Goal: Information Seeking & Learning: Learn about a topic

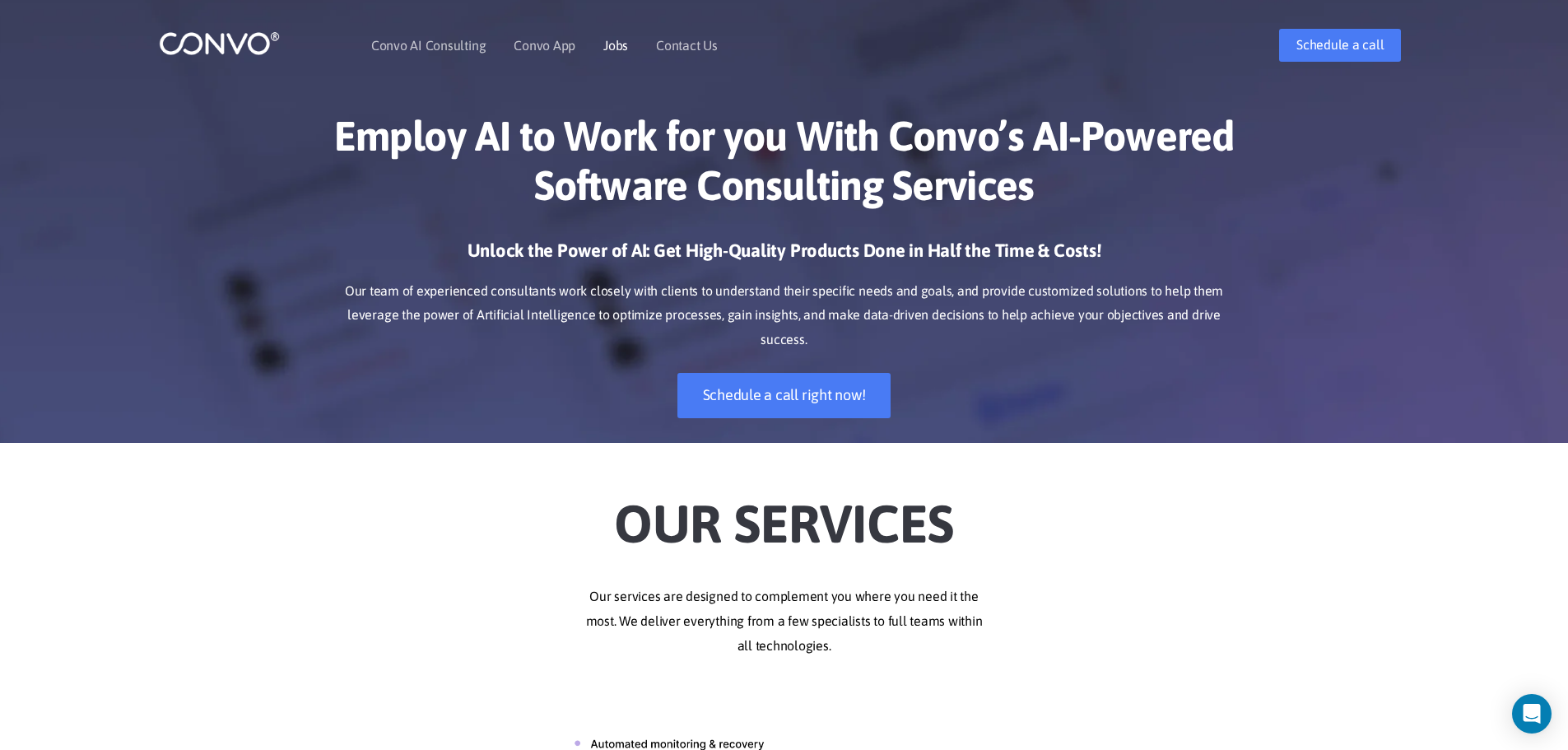
click at [626, 46] on link "Jobs" at bounding box center [616, 45] width 24 height 13
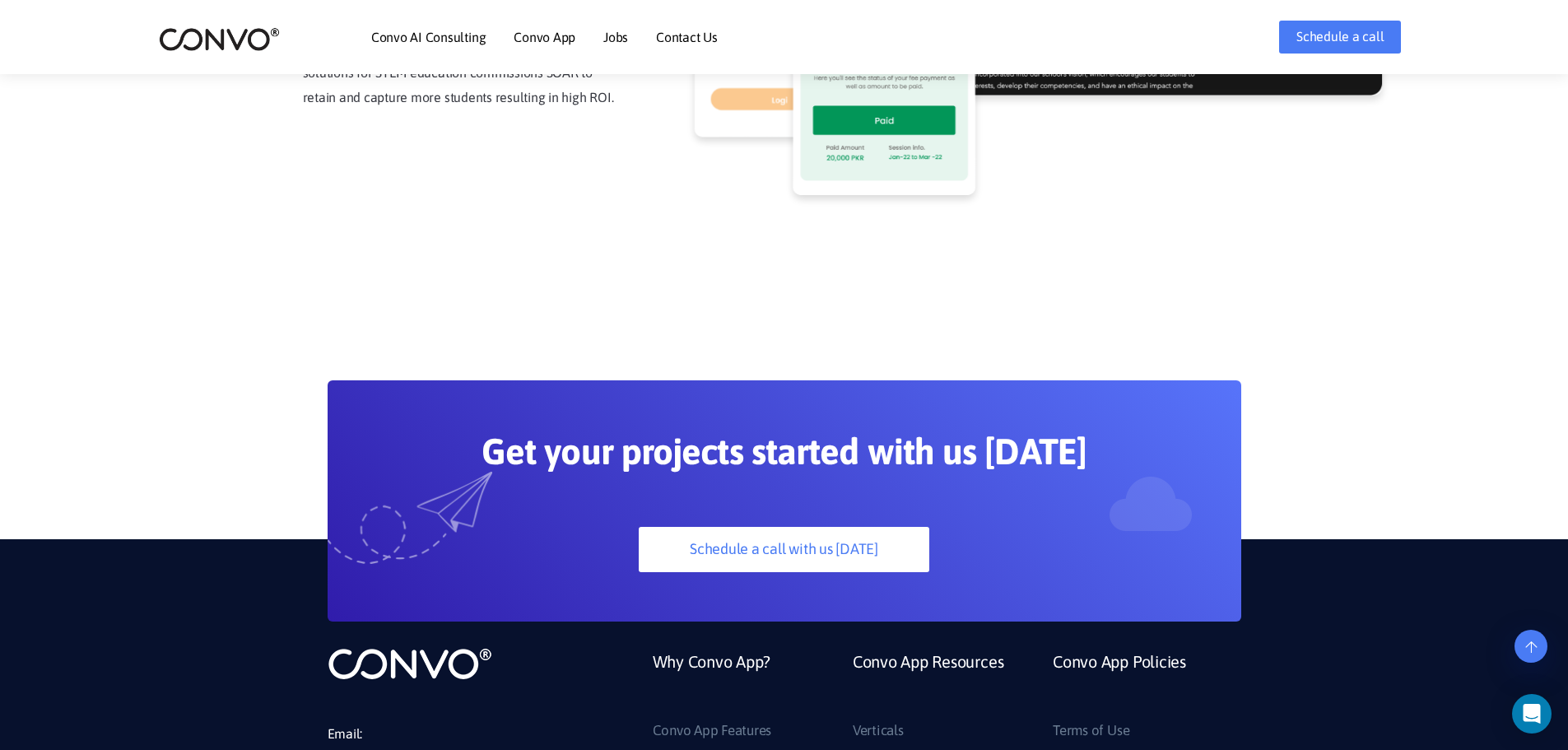
scroll to position [4295, 0]
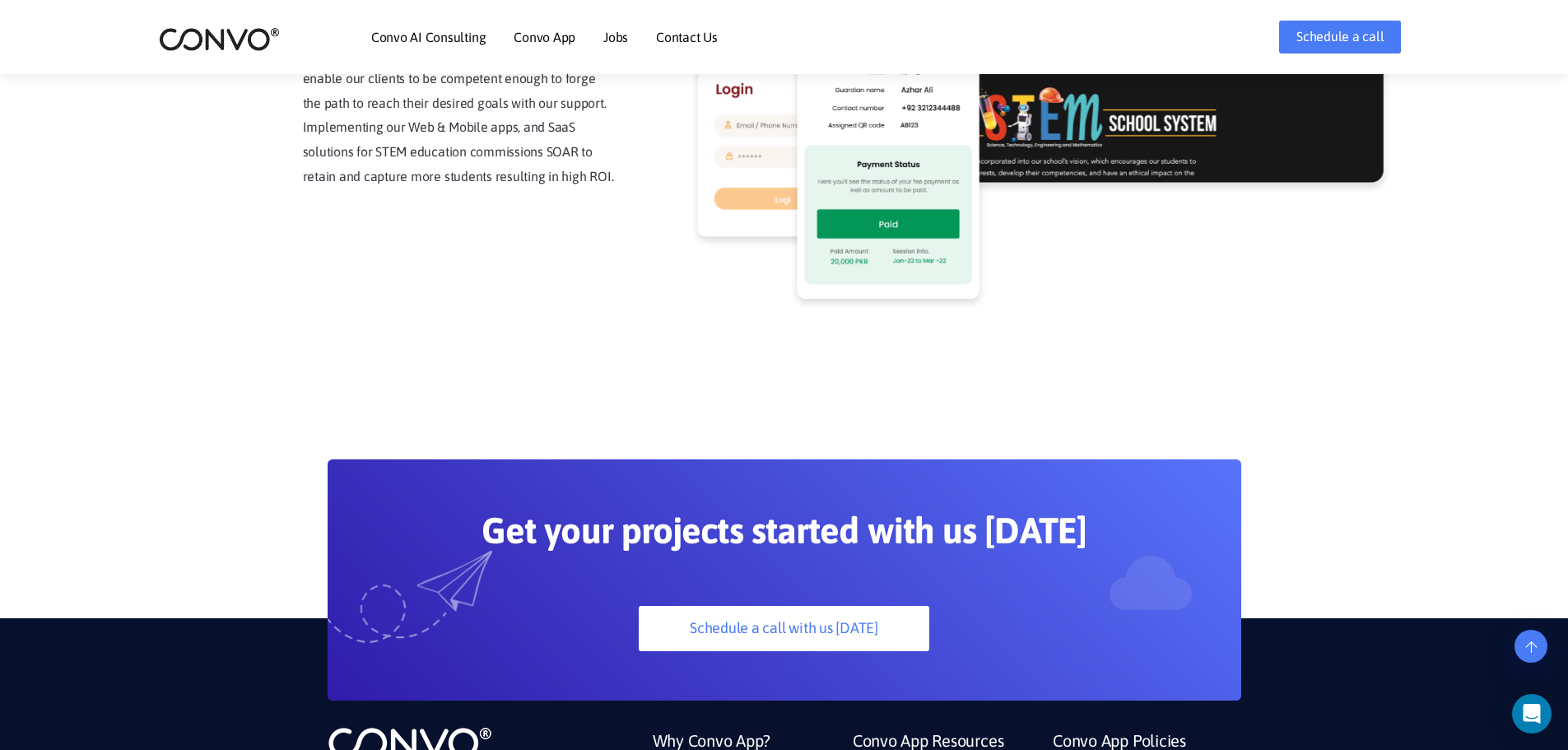
click at [181, 27] on img at bounding box center [219, 38] width 121 height 25
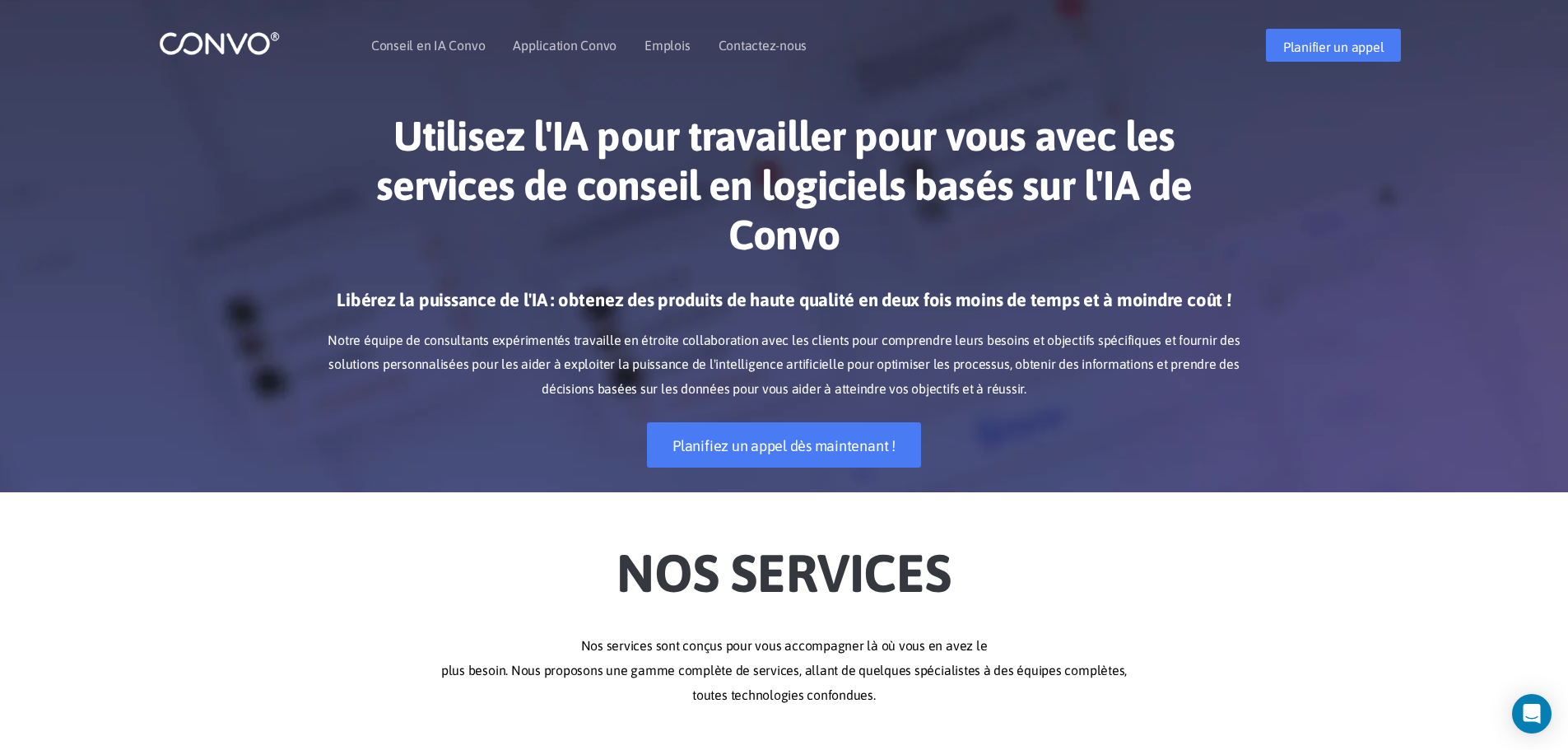
click at [262, 387] on div "Utilisez l'IA pour travailler pour vous avec les services de conseil en logicie…" at bounding box center [784, 289] width 1568 height 406
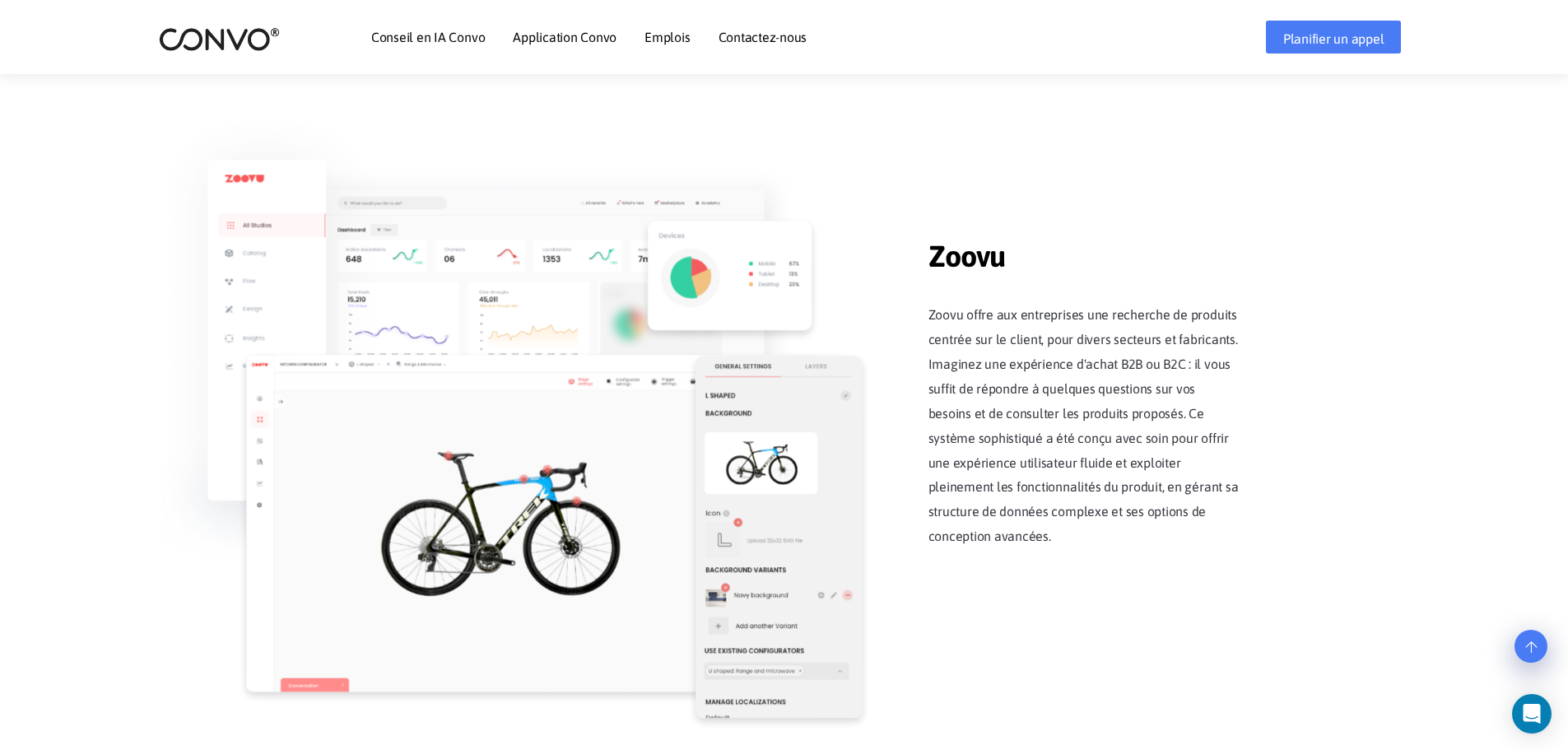
scroll to position [2140, 0]
